Goal: Transaction & Acquisition: Purchase product/service

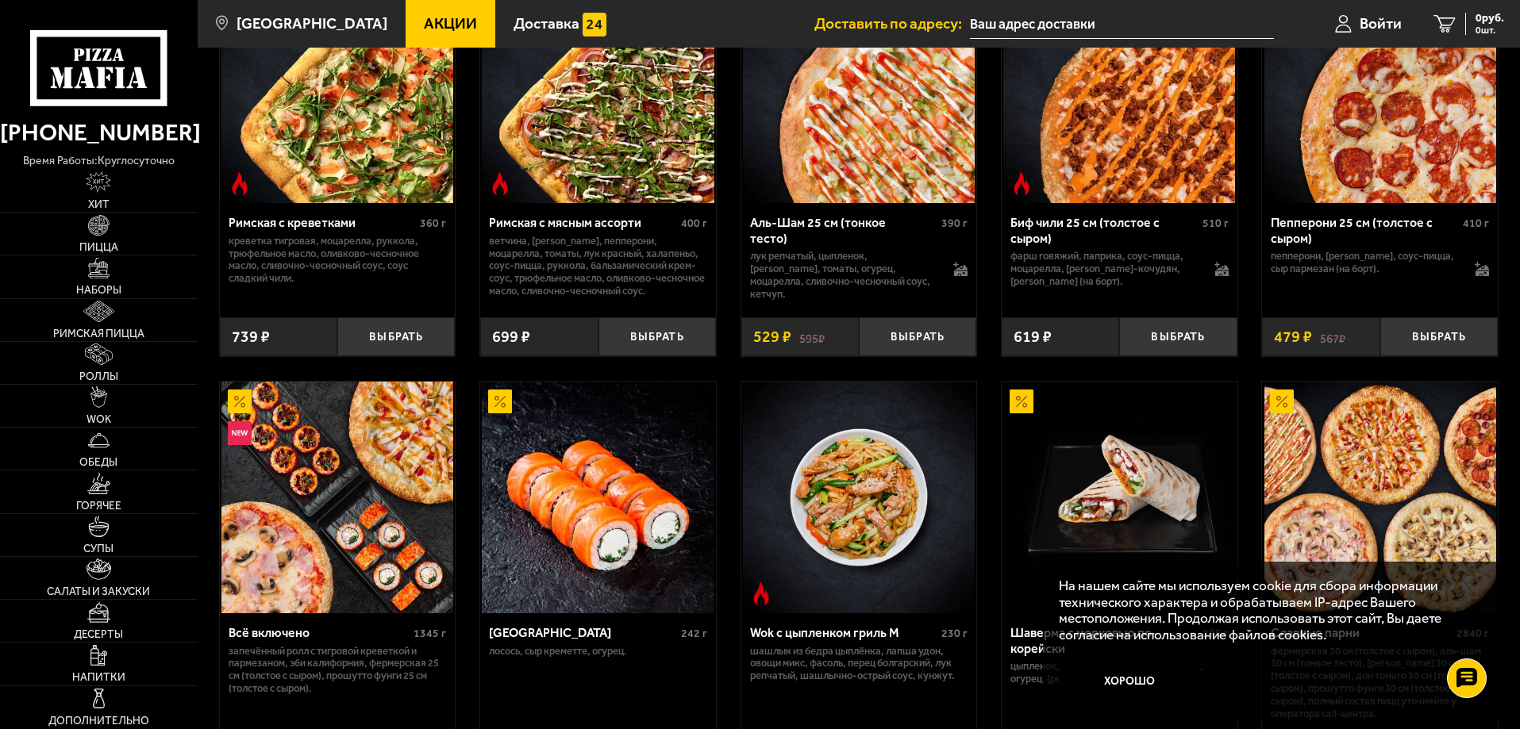
scroll to position [556, 0]
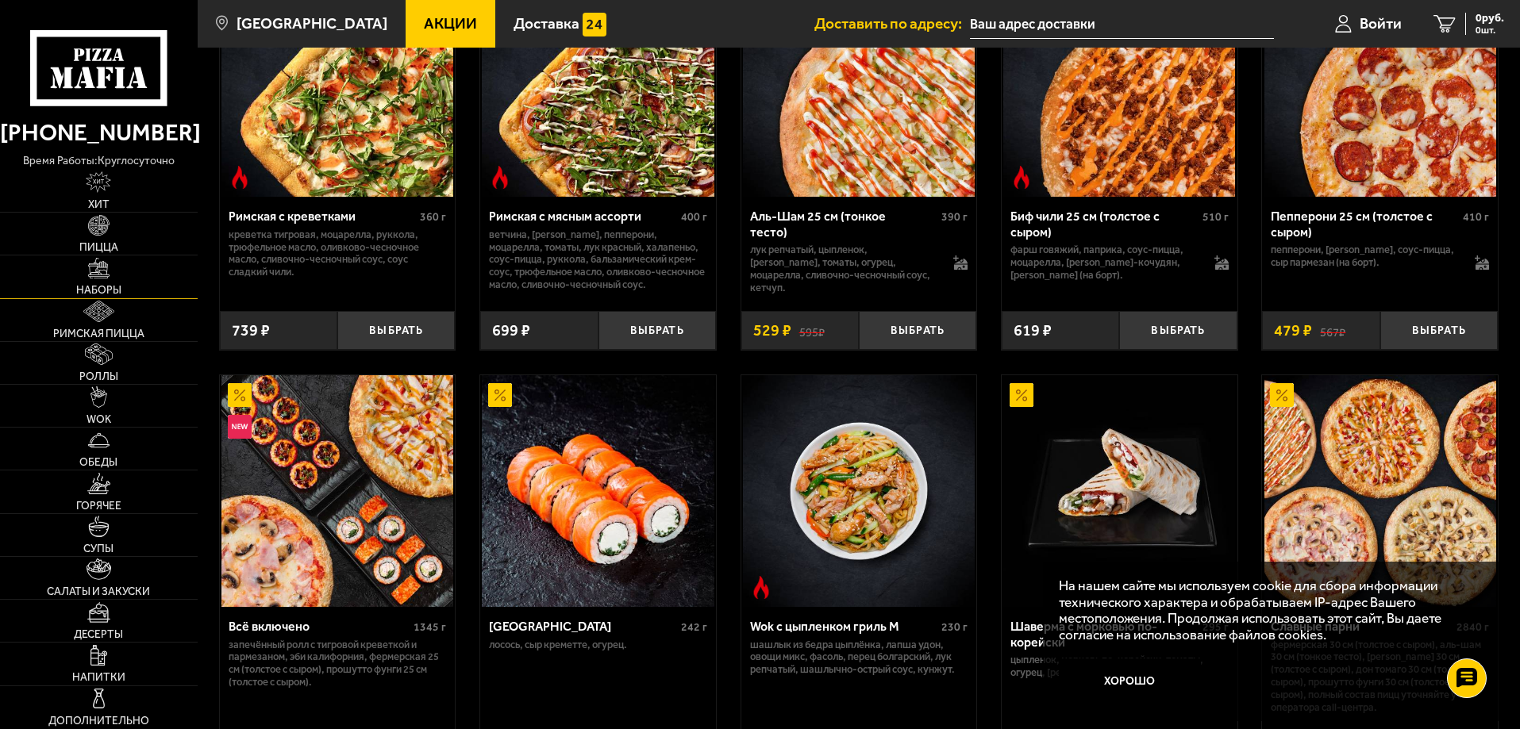
click at [116, 270] on link "Наборы" at bounding box center [99, 277] width 198 height 42
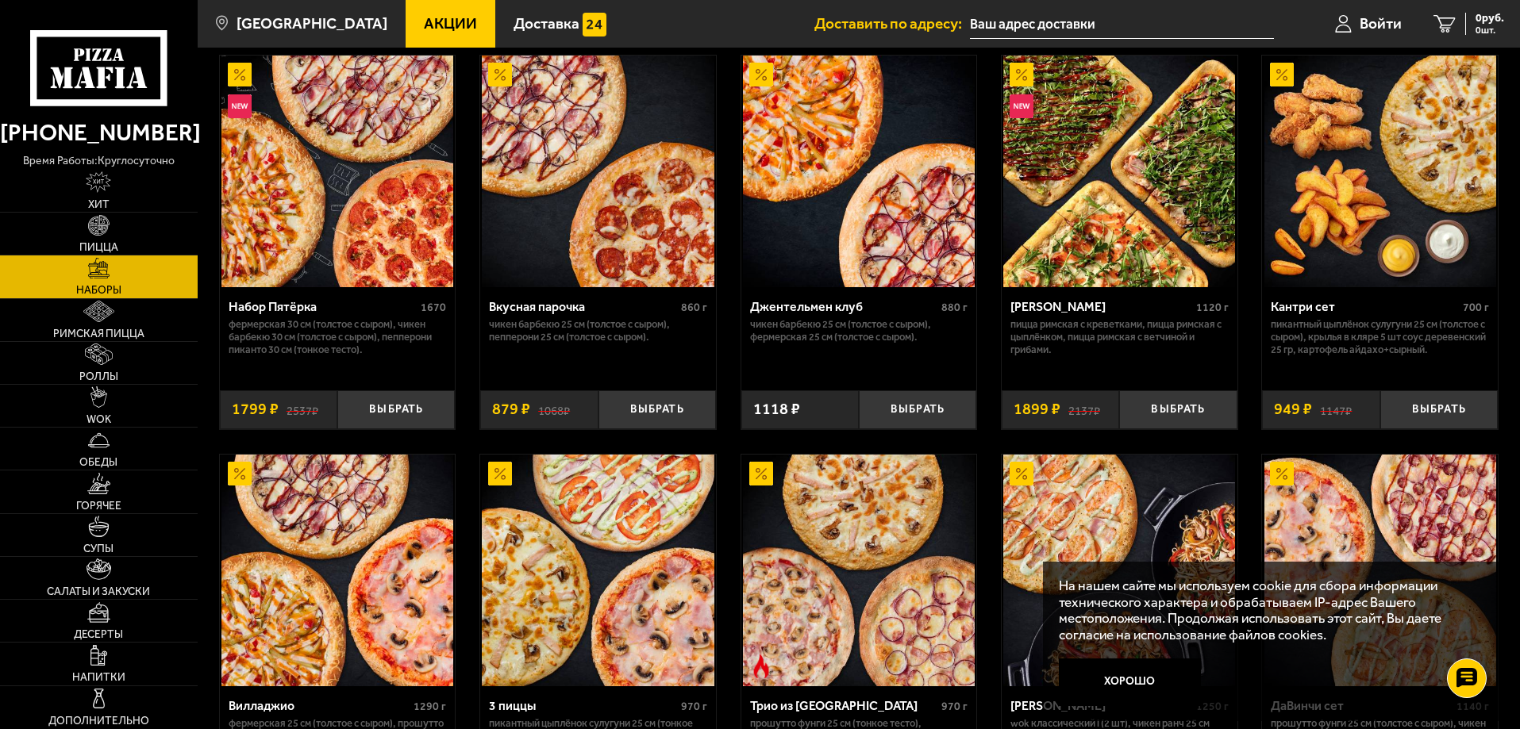
scroll to position [317, 0]
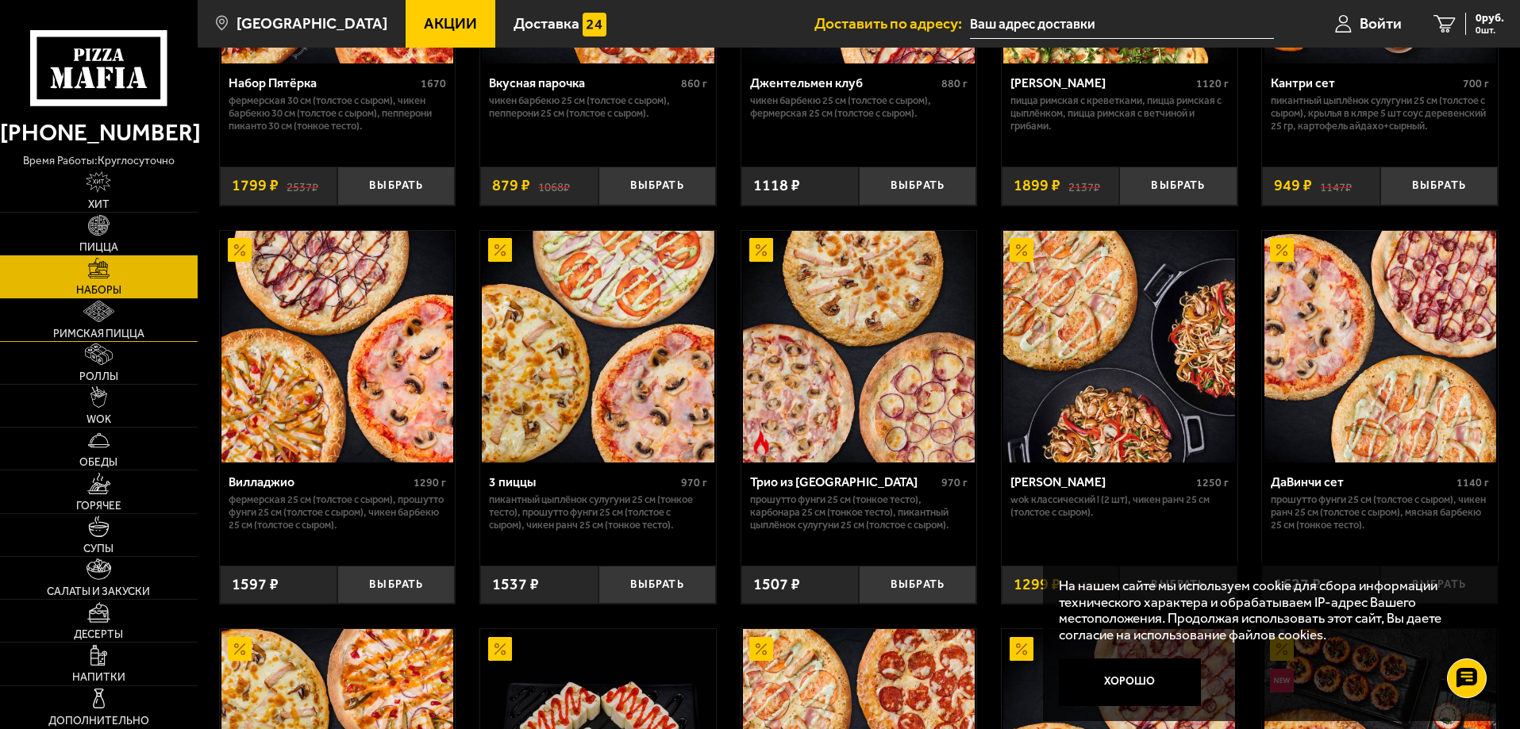
click at [99, 315] on img at bounding box center [98, 311] width 30 height 21
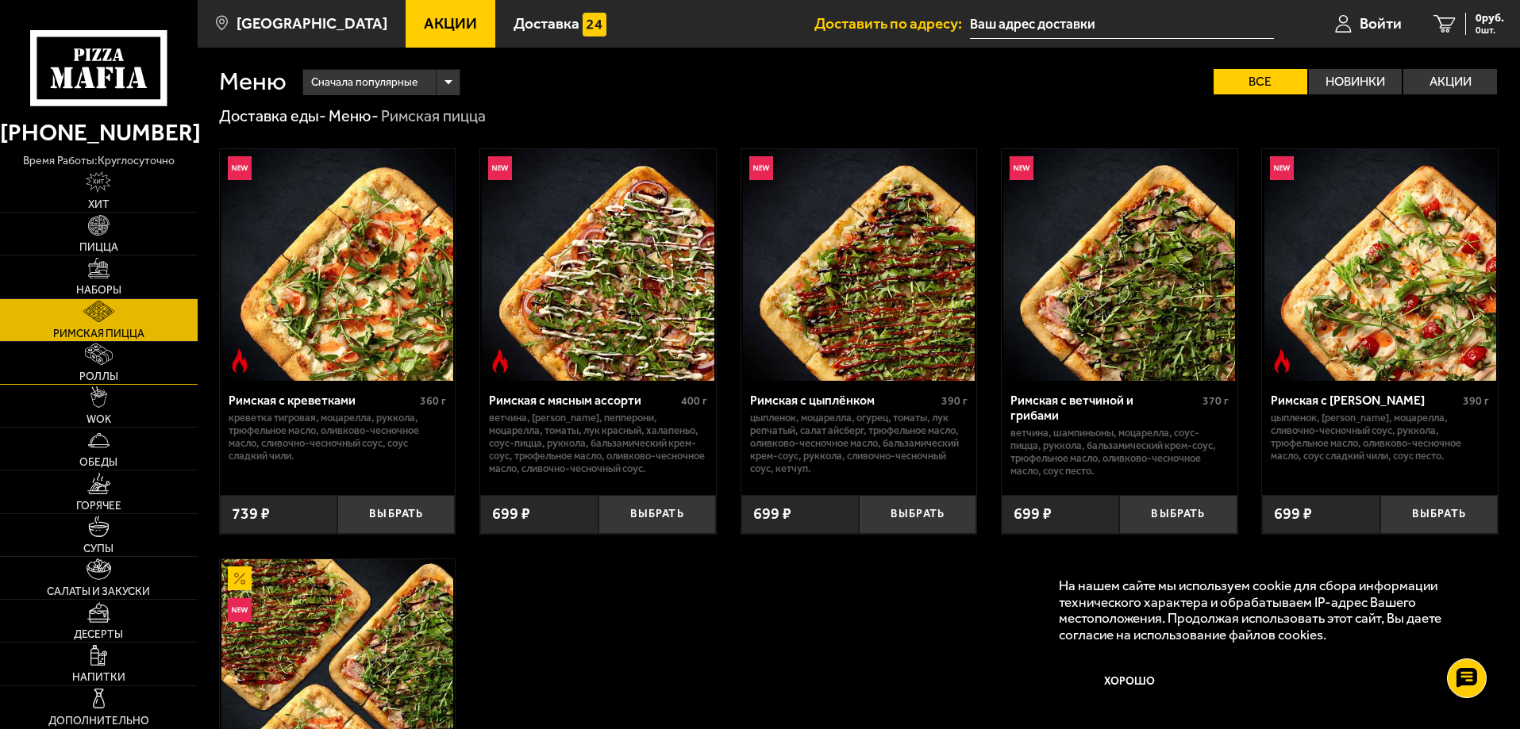
click at [108, 363] on img at bounding box center [98, 354] width 27 height 21
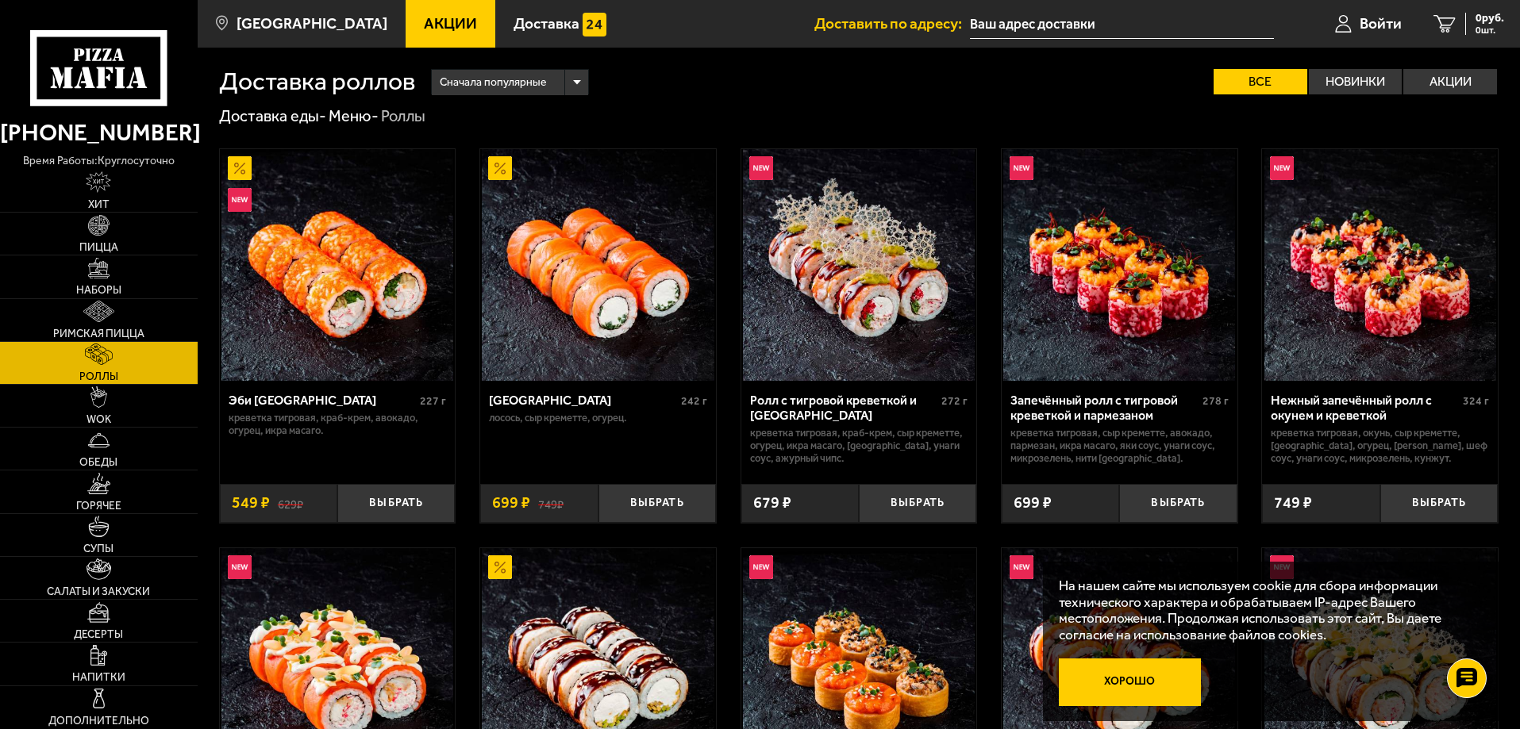
click at [1121, 684] on button "Хорошо" at bounding box center [1130, 683] width 143 height 48
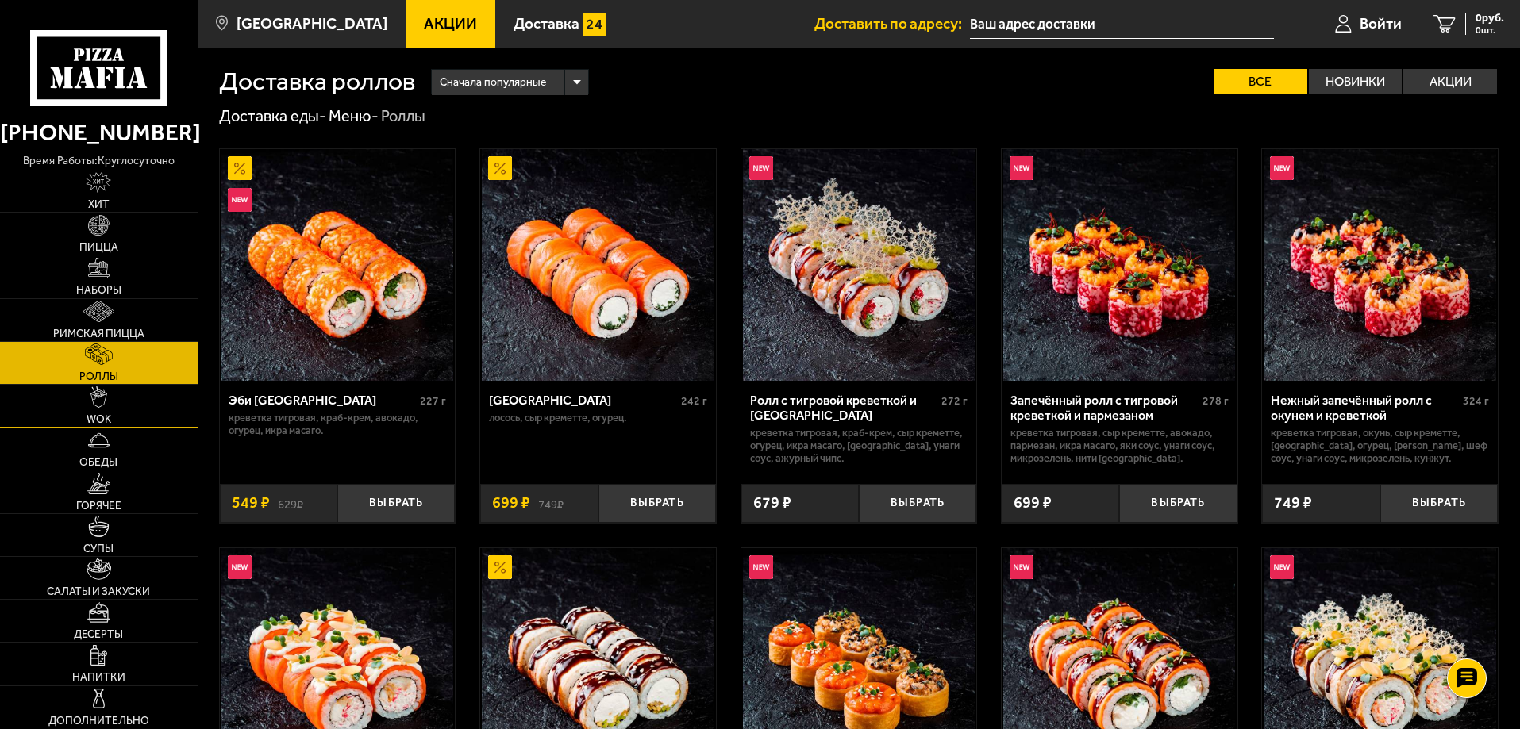
click at [128, 410] on link "WOK" at bounding box center [99, 406] width 198 height 42
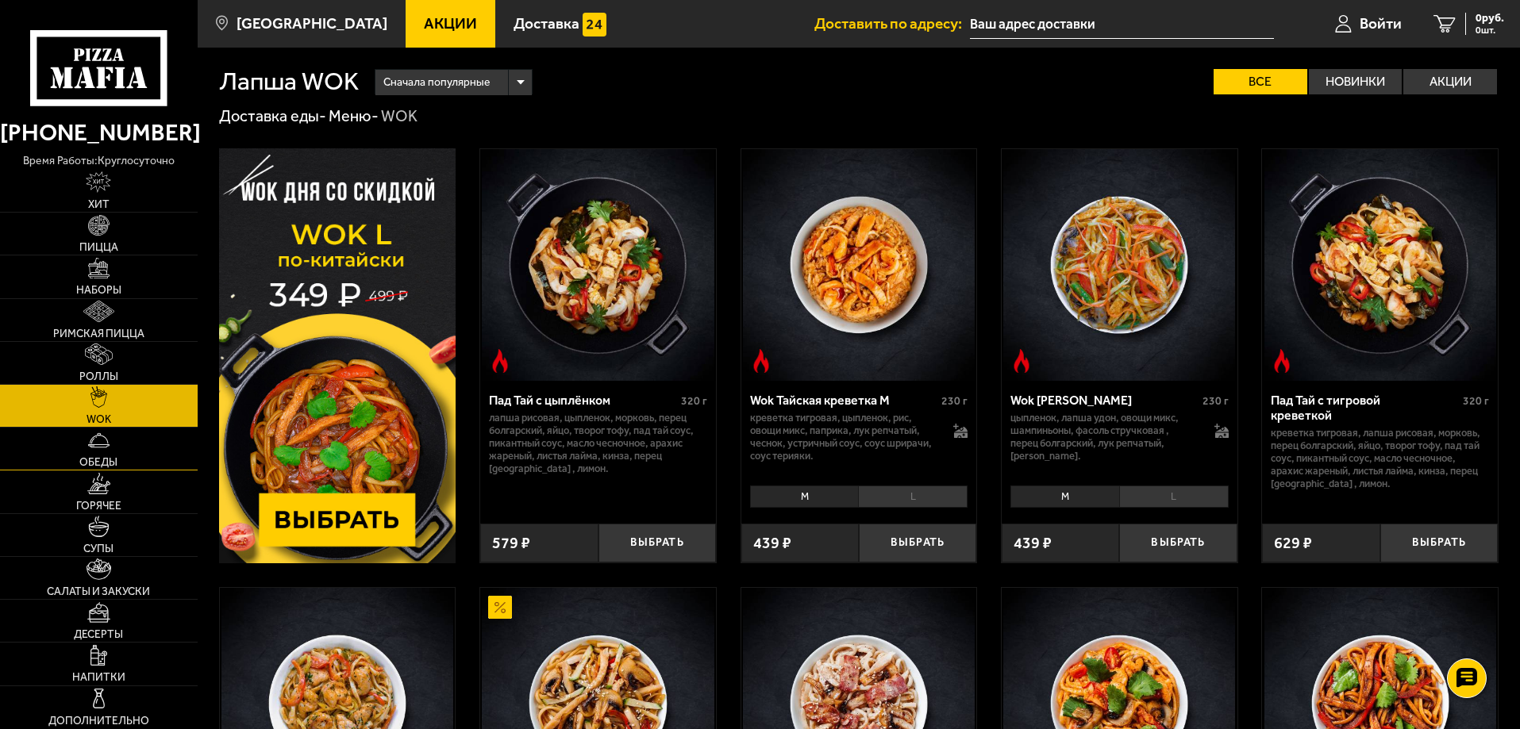
click at [101, 451] on img at bounding box center [98, 440] width 21 height 21
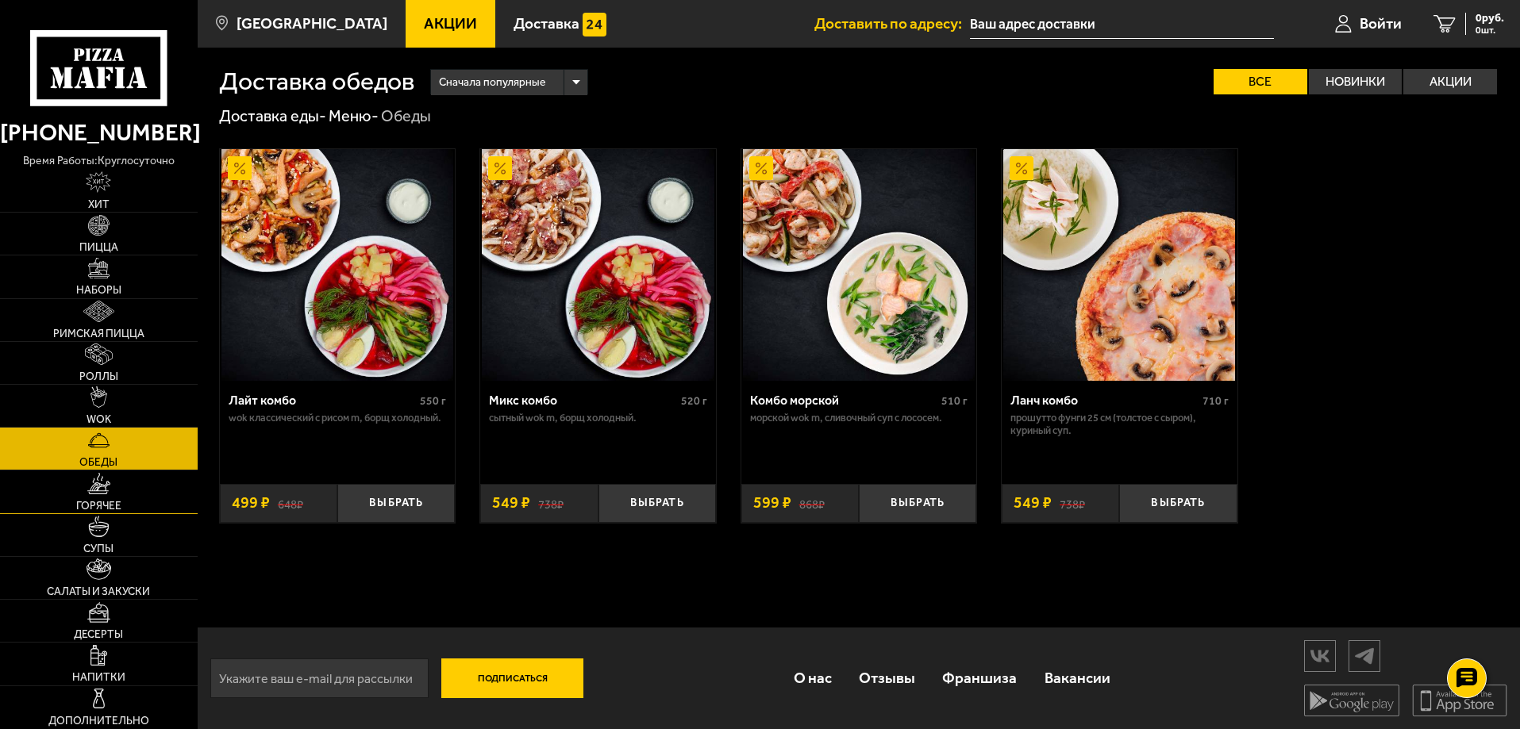
click at [100, 501] on span "Горячее" at bounding box center [98, 506] width 45 height 11
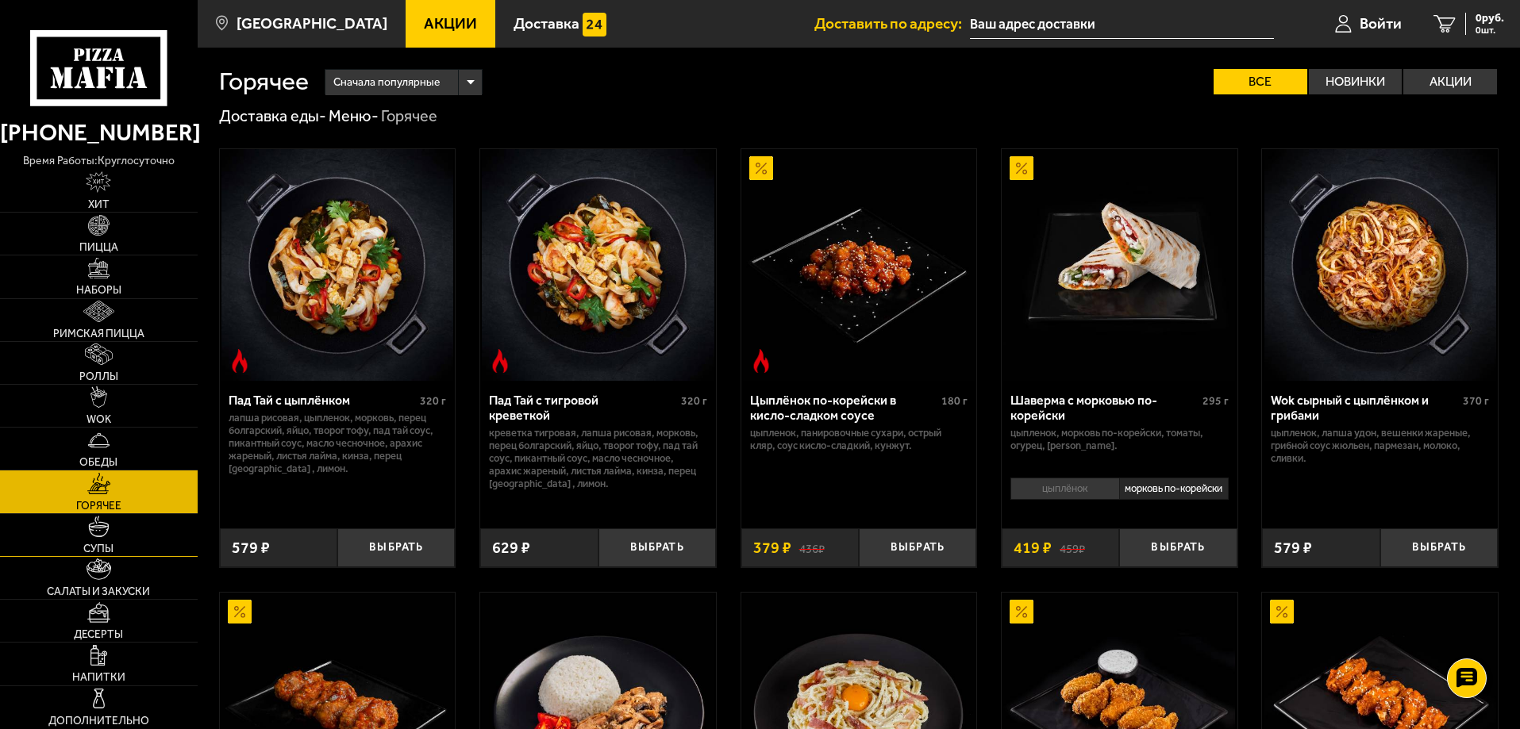
click at [102, 544] on span "Супы" at bounding box center [98, 549] width 30 height 11
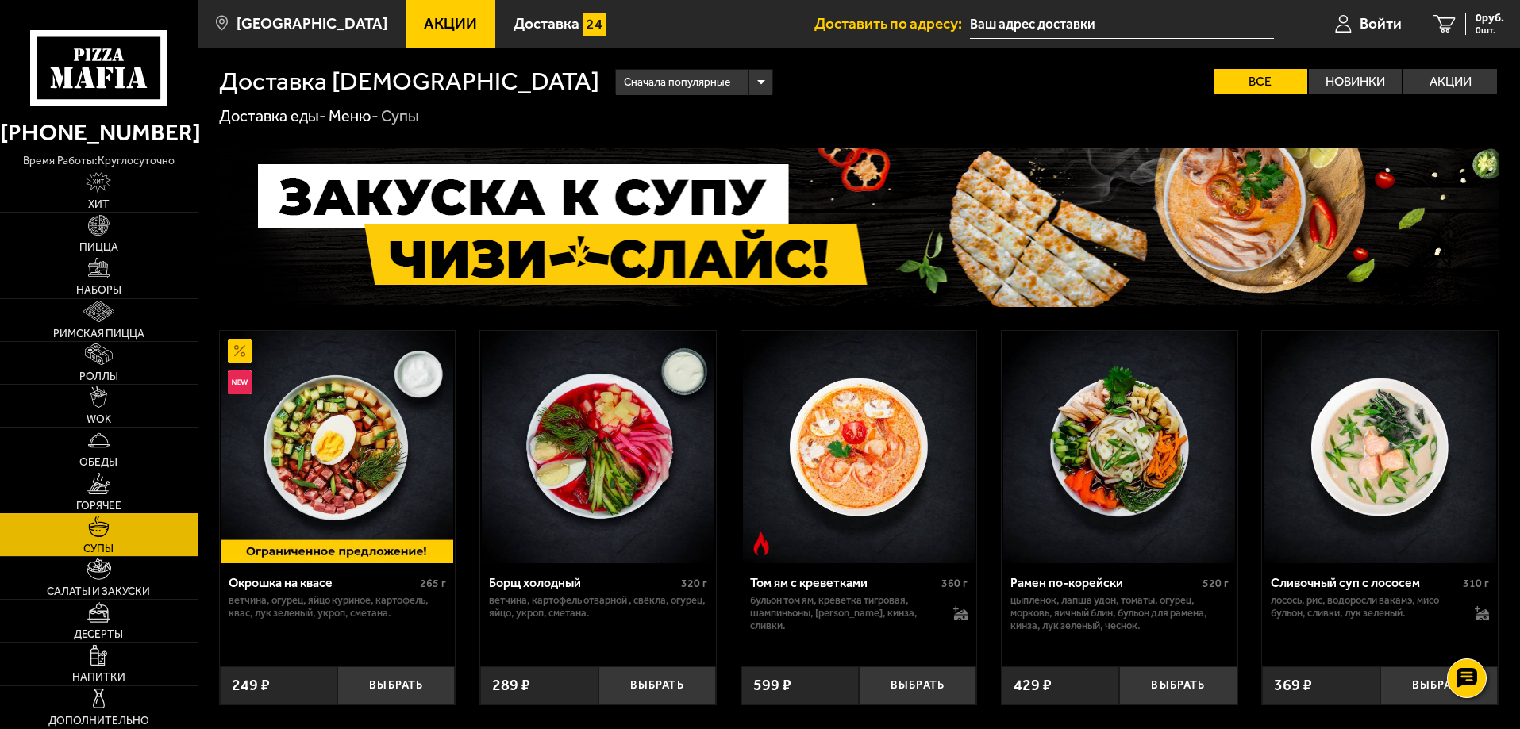
click at [97, 501] on span "Горячее" at bounding box center [98, 506] width 45 height 11
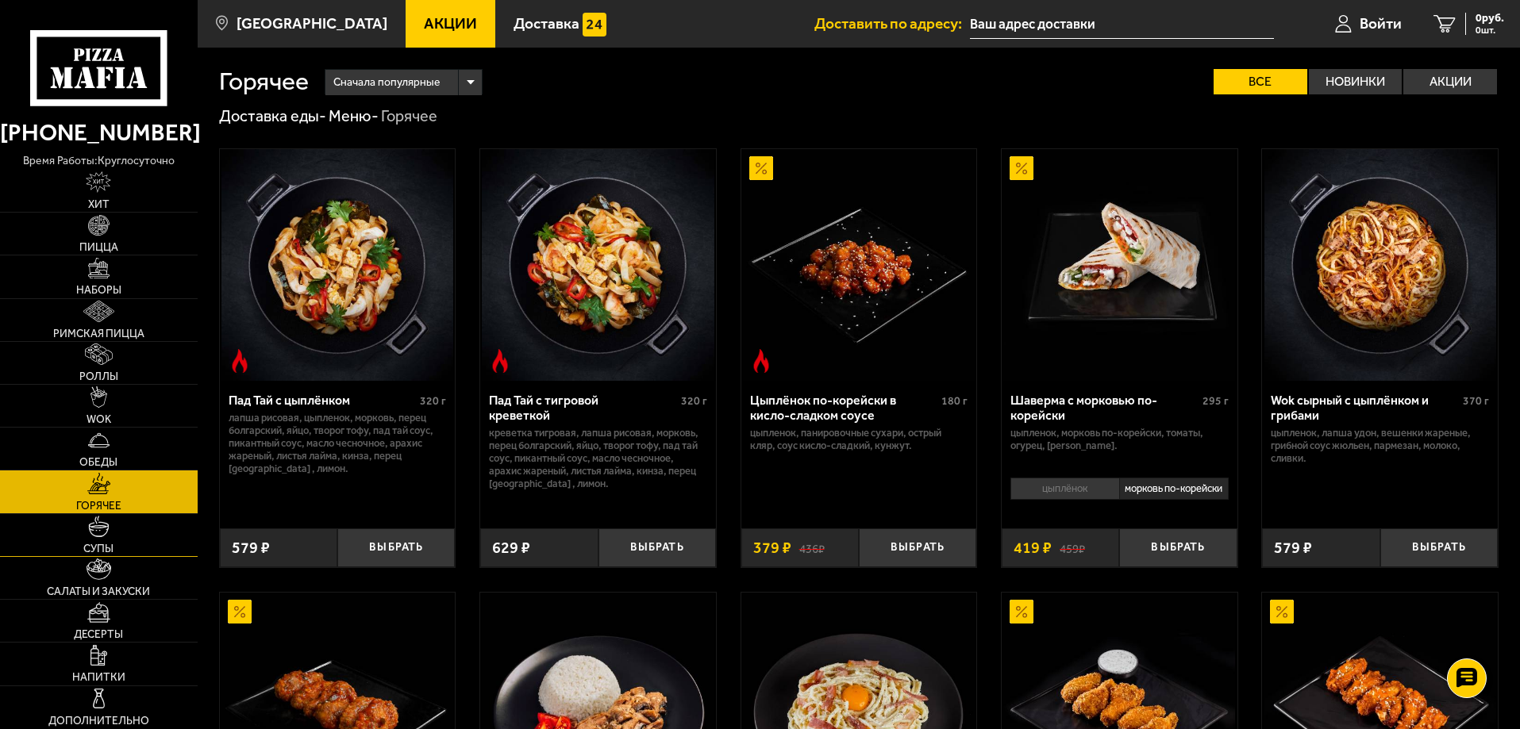
click at [113, 534] on link "Супы" at bounding box center [99, 535] width 198 height 42
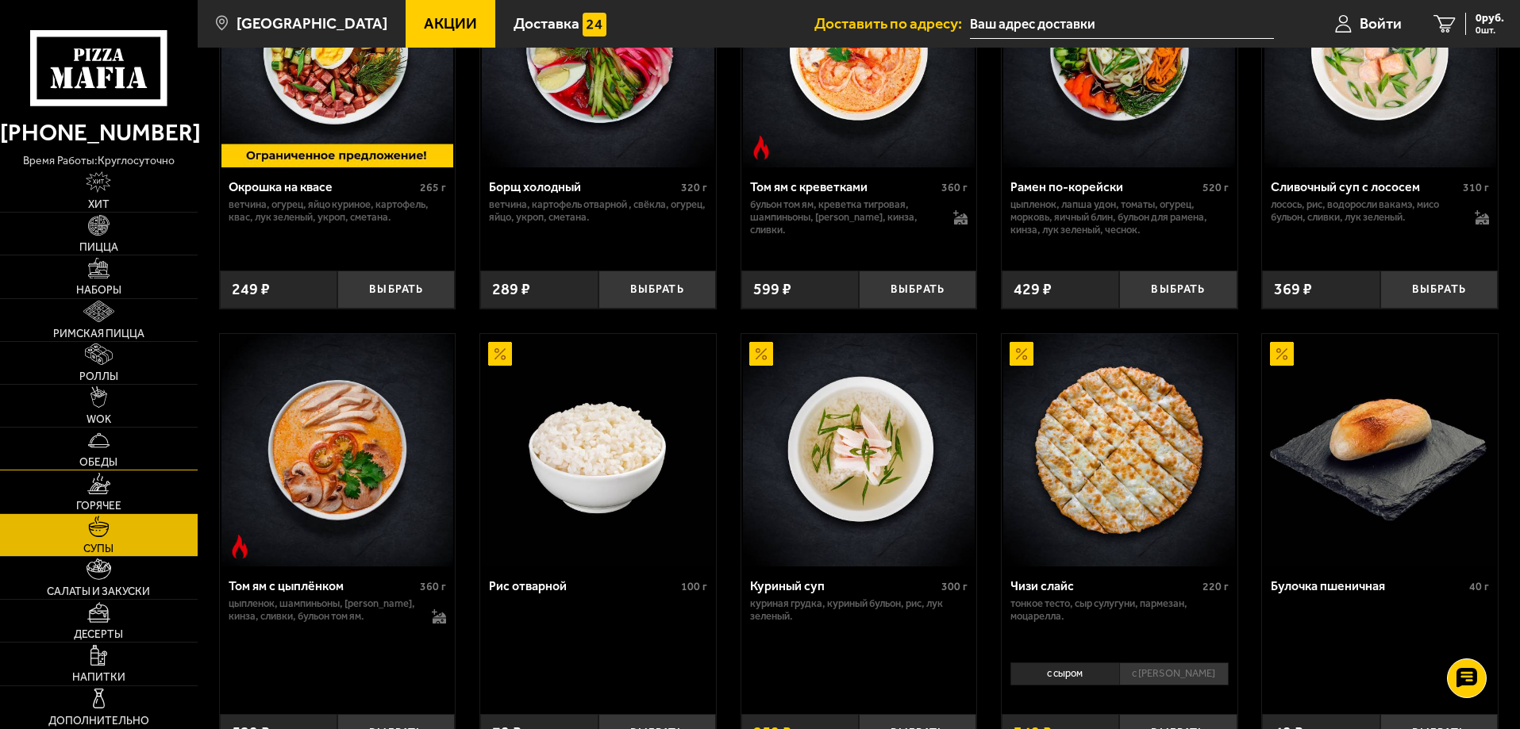
scroll to position [397, 0]
click at [106, 571] on img at bounding box center [99, 569] width 24 height 21
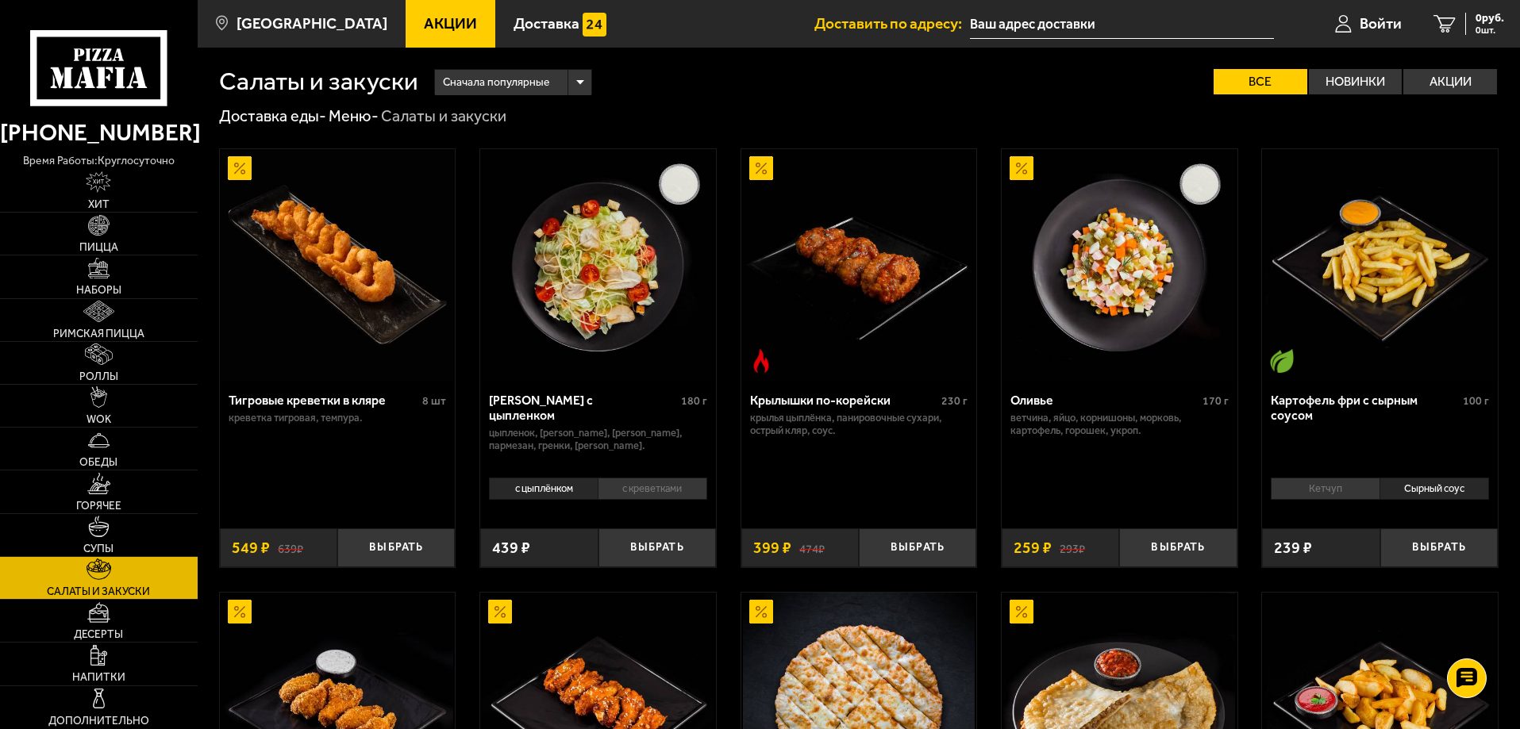
scroll to position [238, 0]
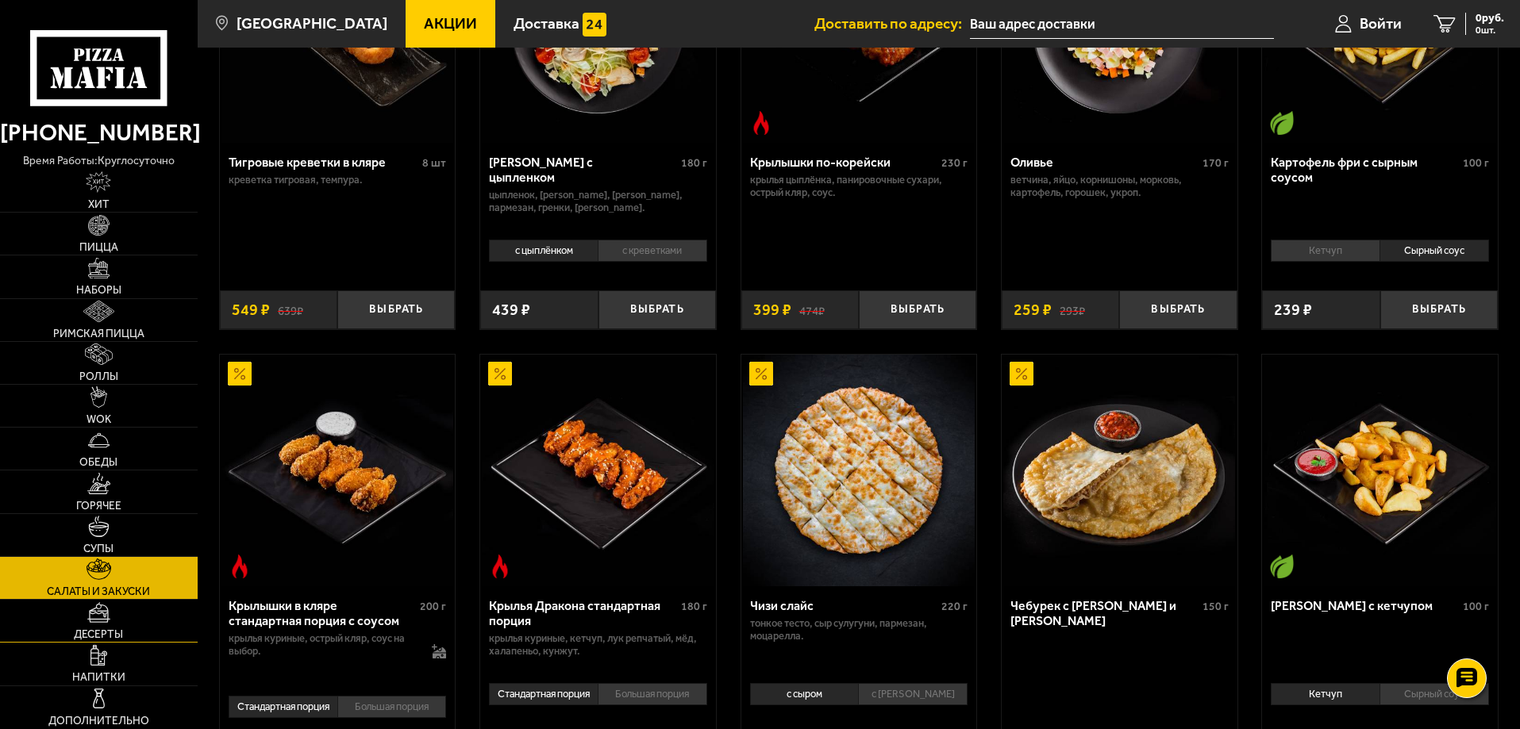
click at [115, 622] on link "Десерты" at bounding box center [99, 621] width 198 height 42
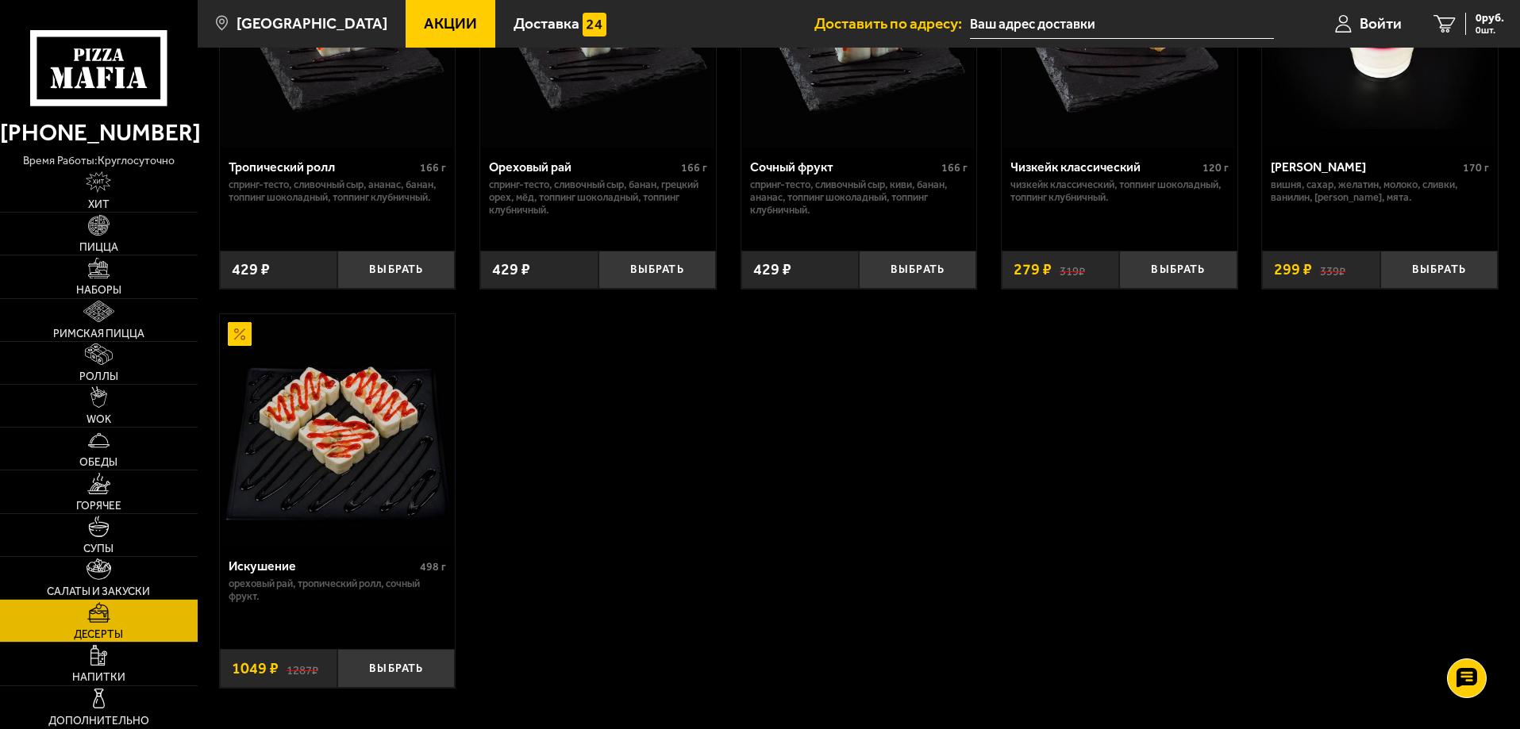
scroll to position [635, 0]
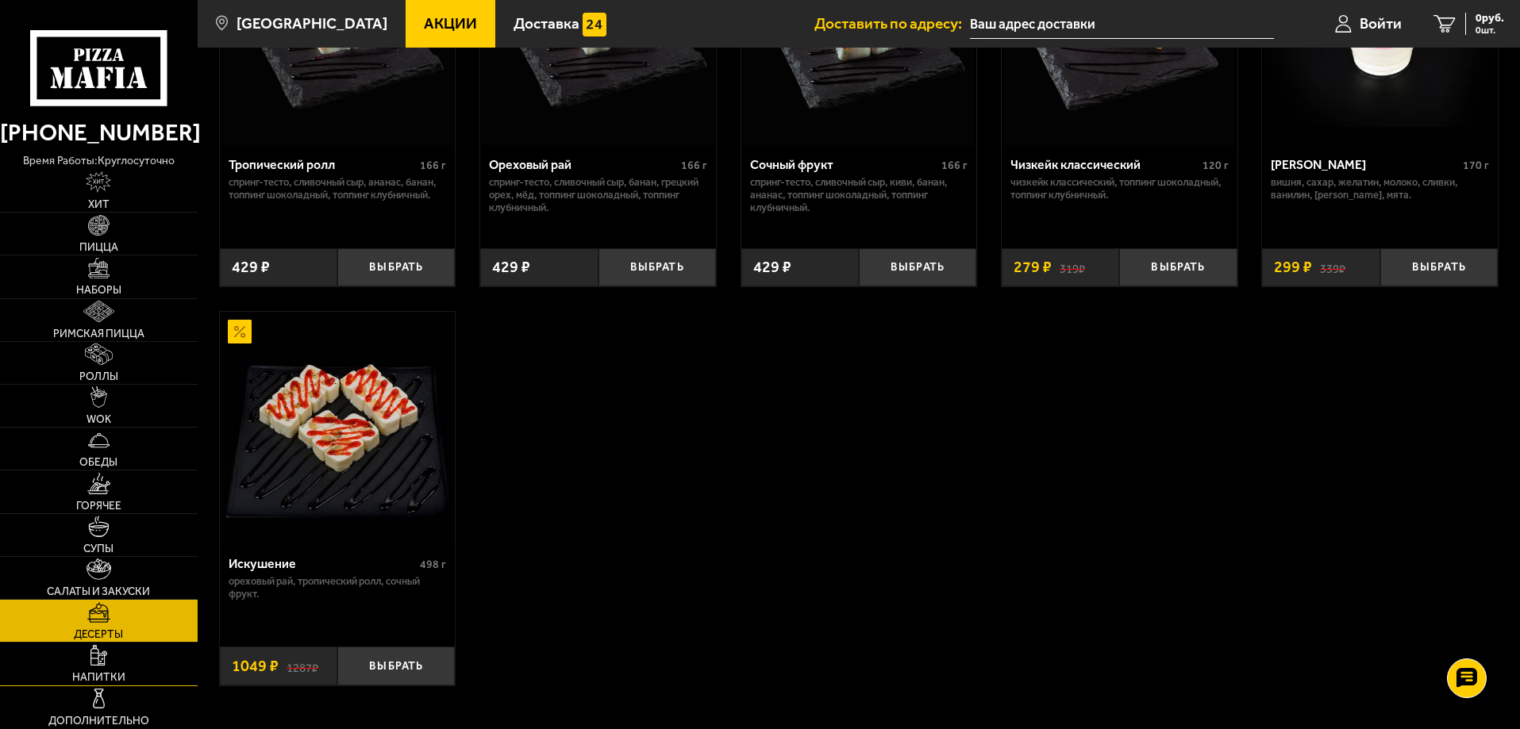
click at [90, 663] on link "Напитки" at bounding box center [99, 664] width 198 height 42
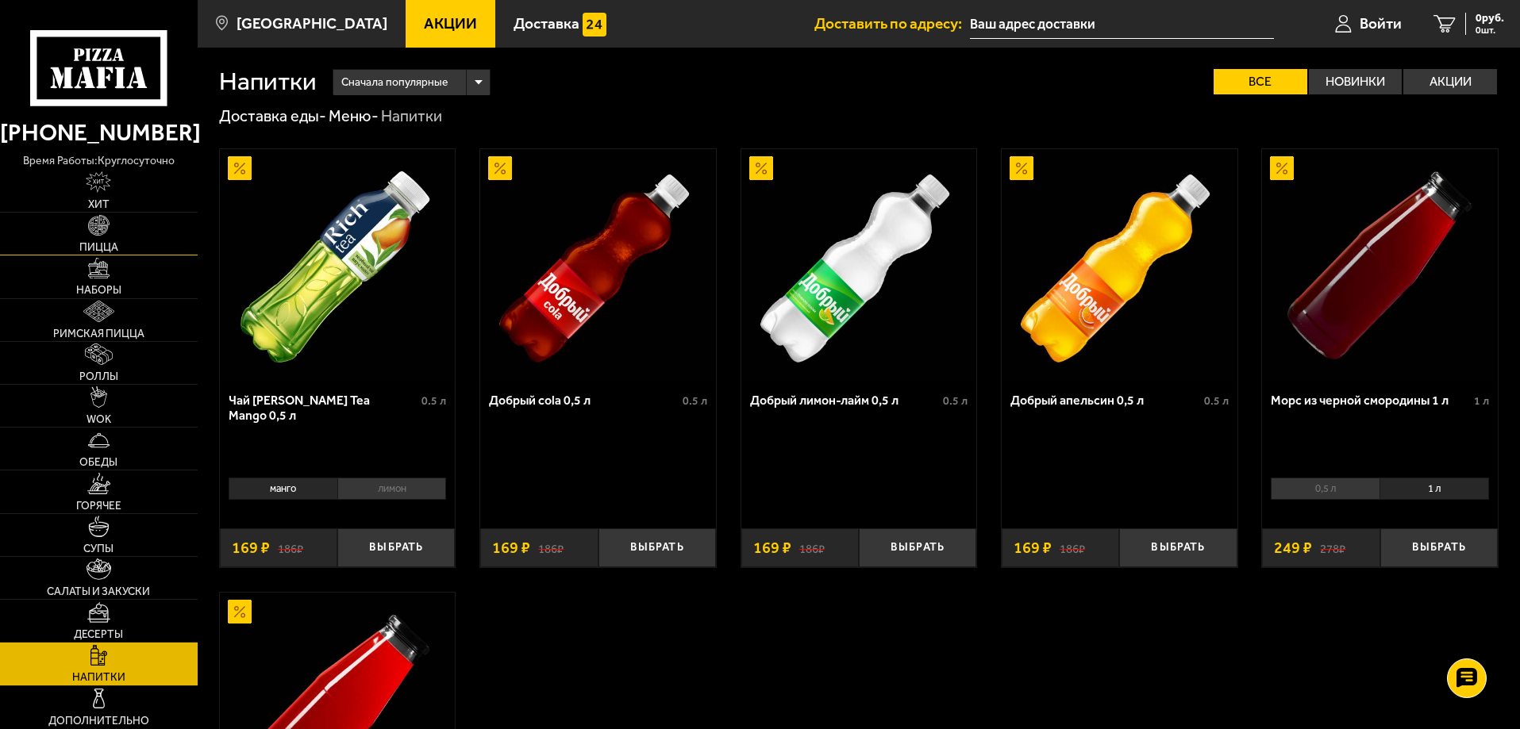
click at [121, 225] on link "Пицца" at bounding box center [99, 234] width 198 height 42
